Goal: Task Accomplishment & Management: Complete application form

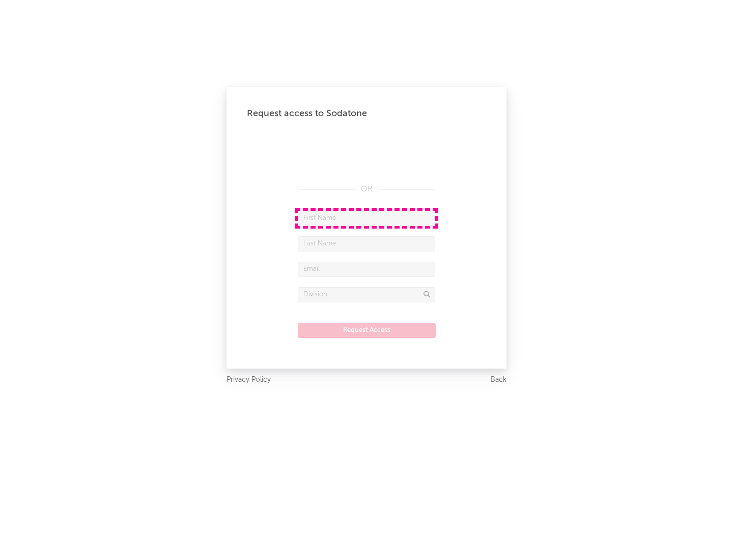
click at [366, 218] on input "text" at bounding box center [366, 218] width 137 height 15
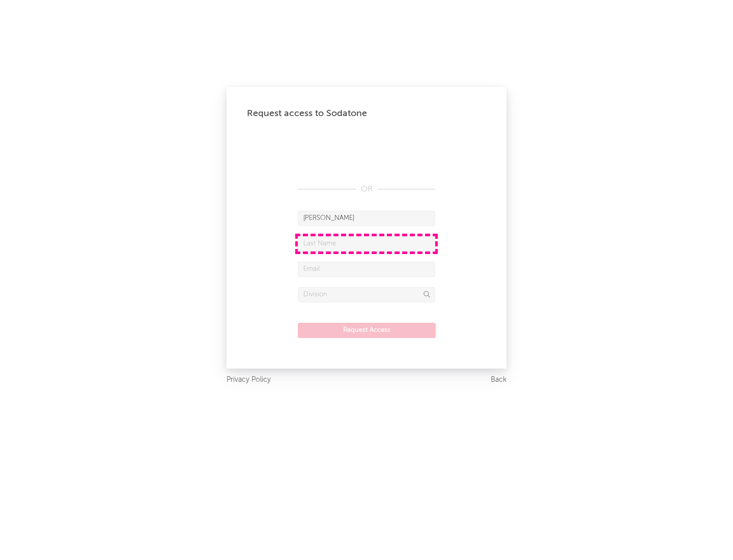
type input "[PERSON_NAME]"
click at [366, 243] on input "text" at bounding box center [366, 243] width 137 height 15
type input "[PERSON_NAME]"
click at [366, 269] on input "text" at bounding box center [366, 269] width 137 height 15
type input "[EMAIL_ADDRESS][DOMAIN_NAME]"
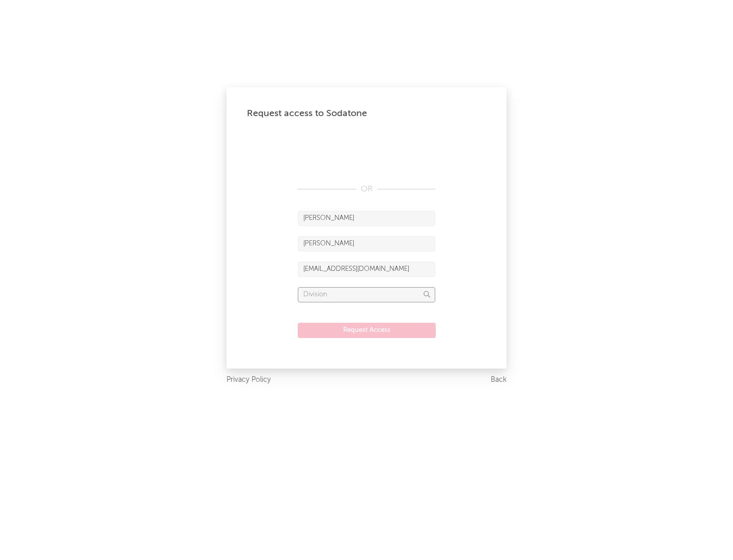
click at [366, 294] on input "text" at bounding box center [366, 294] width 137 height 15
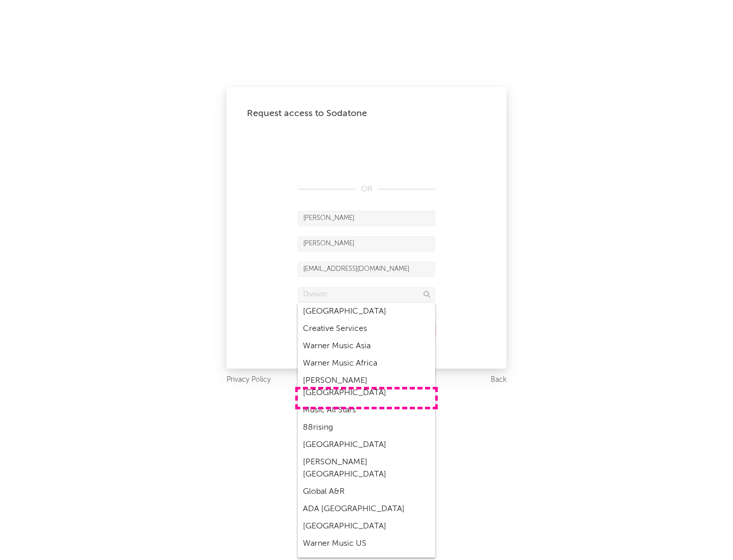
click at [366, 402] on div "Music All Stars" at bounding box center [366, 410] width 137 height 17
type input "Music All Stars"
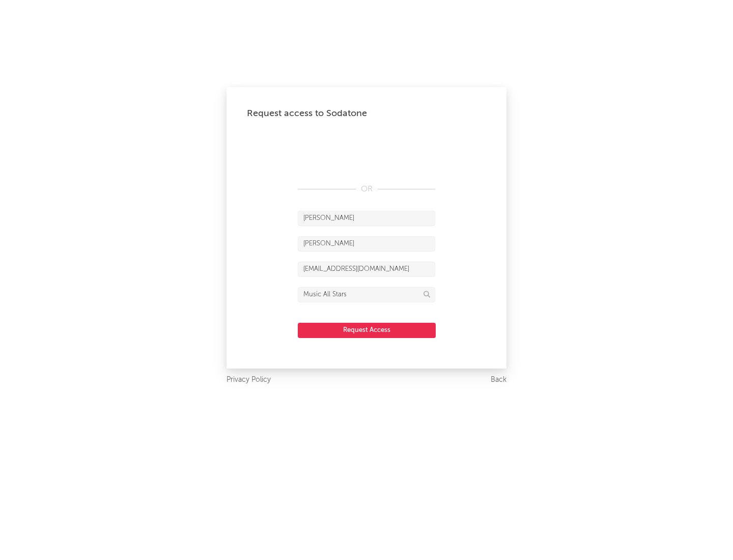
click at [366, 330] on button "Request Access" at bounding box center [367, 330] width 138 height 15
